Goal: Learn about a topic: Understand process/instructions

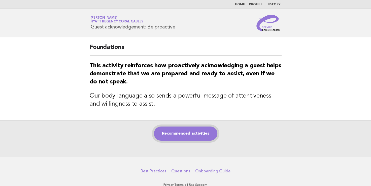
click at [200, 133] on link "Recommended activities" at bounding box center [185, 133] width 63 height 14
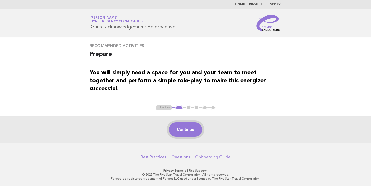
click at [197, 124] on button "Continue" at bounding box center [185, 129] width 33 height 14
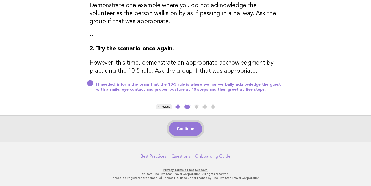
click at [184, 127] on button "Continue" at bounding box center [185, 129] width 33 height 14
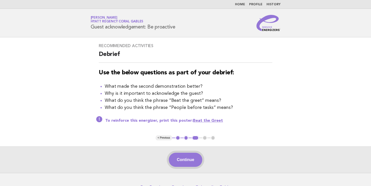
click at [194, 156] on button "Continue" at bounding box center [185, 160] width 33 height 14
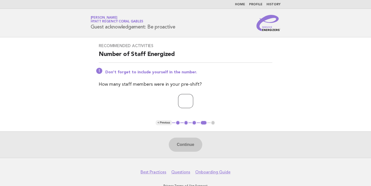
click at [178, 104] on input "number" at bounding box center [185, 101] width 15 height 14
type input "*"
click at [190, 141] on button "Continue" at bounding box center [185, 145] width 33 height 14
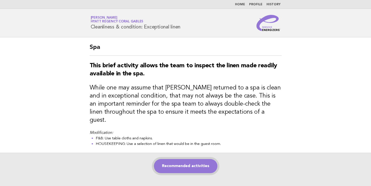
click at [178, 159] on link "Recommended activities" at bounding box center [185, 166] width 63 height 14
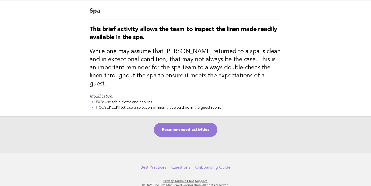
scroll to position [39, 0]
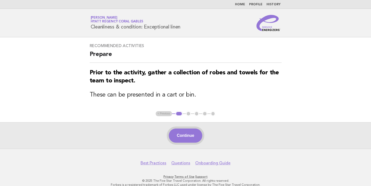
click at [187, 138] on button "Continue" at bounding box center [185, 135] width 33 height 14
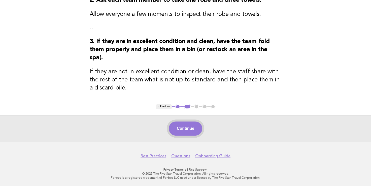
click at [198, 131] on button "Continue" at bounding box center [185, 128] width 33 height 14
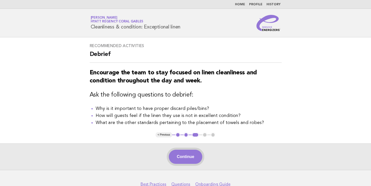
click at [185, 153] on button "Continue" at bounding box center [185, 157] width 33 height 14
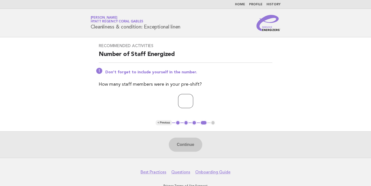
click at [192, 105] on input "number" at bounding box center [185, 101] width 15 height 14
type input "*"
click at [185, 139] on button "Continue" at bounding box center [185, 145] width 33 height 14
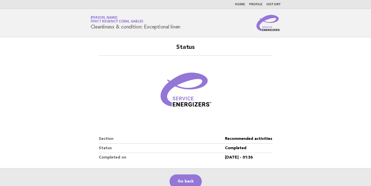
click at [239, 5] on link "Home" at bounding box center [240, 4] width 10 height 3
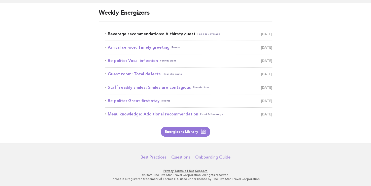
scroll to position [36, 0]
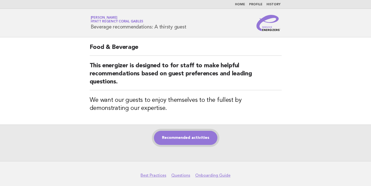
click at [174, 132] on link "Recommended activities" at bounding box center [185, 138] width 63 height 14
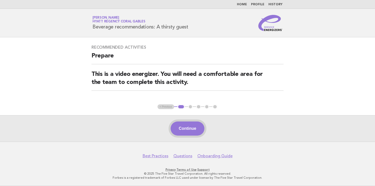
click at [189, 128] on button "Continue" at bounding box center [187, 128] width 33 height 14
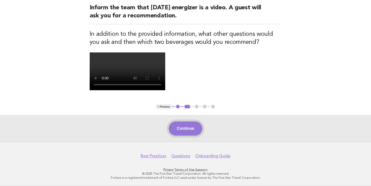
click at [187, 133] on button "Continue" at bounding box center [185, 128] width 33 height 14
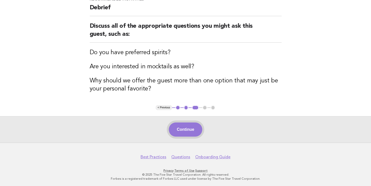
click at [184, 125] on button "Continue" at bounding box center [185, 129] width 33 height 14
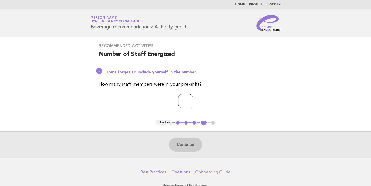
click at [185, 100] on input "number" at bounding box center [185, 101] width 15 height 14
type input "*"
click at [176, 138] on button "Continue" at bounding box center [185, 145] width 33 height 14
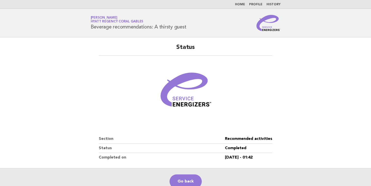
click at [243, 4] on link "Home" at bounding box center [240, 4] width 10 height 3
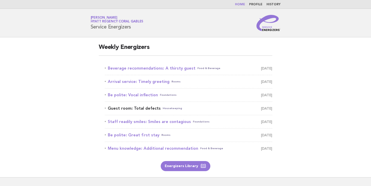
click at [138, 108] on link "Guest room: Total defects Housekeeping [DATE]" at bounding box center [188, 108] width 167 height 7
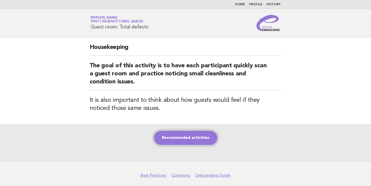
click at [198, 139] on link "Recommended activities" at bounding box center [185, 138] width 63 height 14
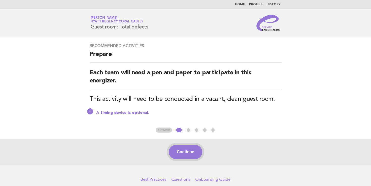
click at [186, 157] on button "Continue" at bounding box center [185, 152] width 33 height 14
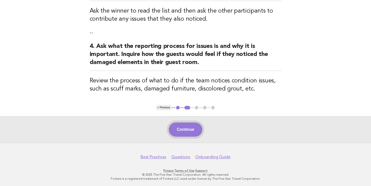
click at [178, 133] on button "Continue" at bounding box center [185, 129] width 33 height 14
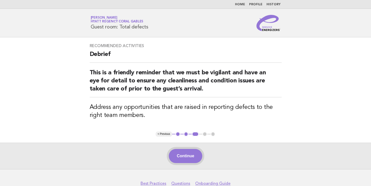
click at [186, 158] on button "Continue" at bounding box center [185, 156] width 33 height 14
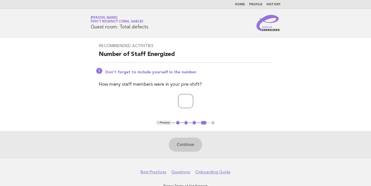
click at [187, 100] on input "number" at bounding box center [185, 101] width 15 height 14
type input "*"
drag, startPoint x: 186, startPoint y: 144, endPoint x: 184, endPoint y: 141, distance: 3.0
click at [186, 143] on button "Continue" at bounding box center [185, 145] width 33 height 14
